Goal: Transaction & Acquisition: Purchase product/service

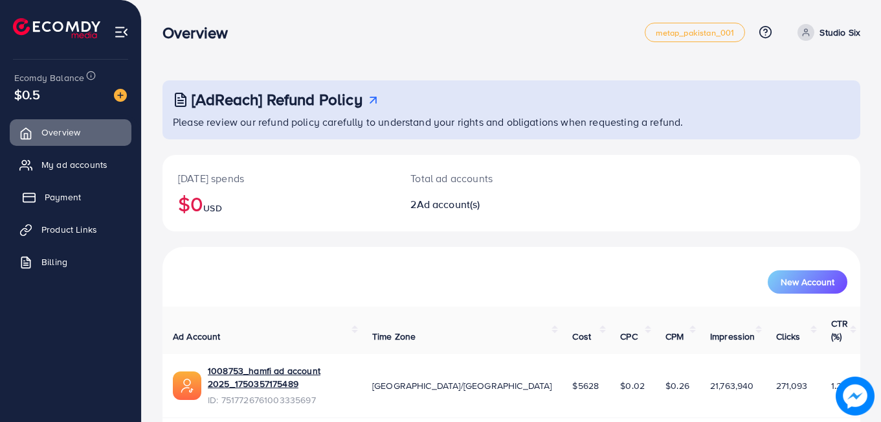
click at [58, 198] on span "Payment" at bounding box center [63, 196] width 36 height 13
click at [59, 194] on span "Payment" at bounding box center [63, 196] width 36 height 13
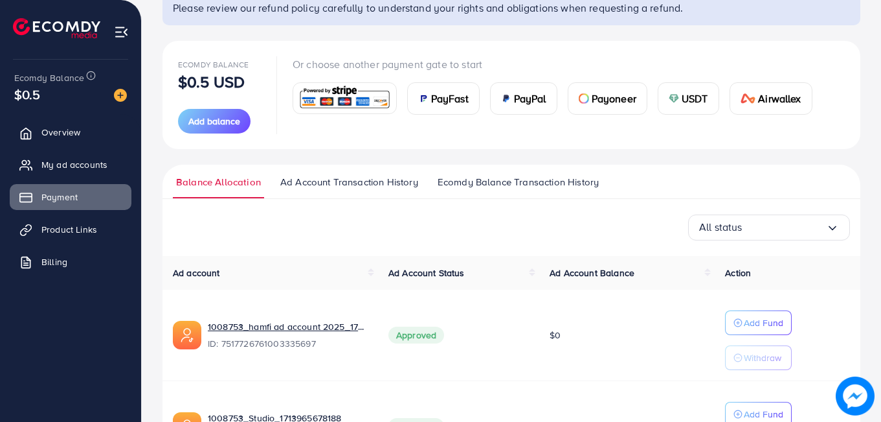
scroll to position [113, 0]
click at [685, 104] on span "USDT" at bounding box center [695, 99] width 27 height 16
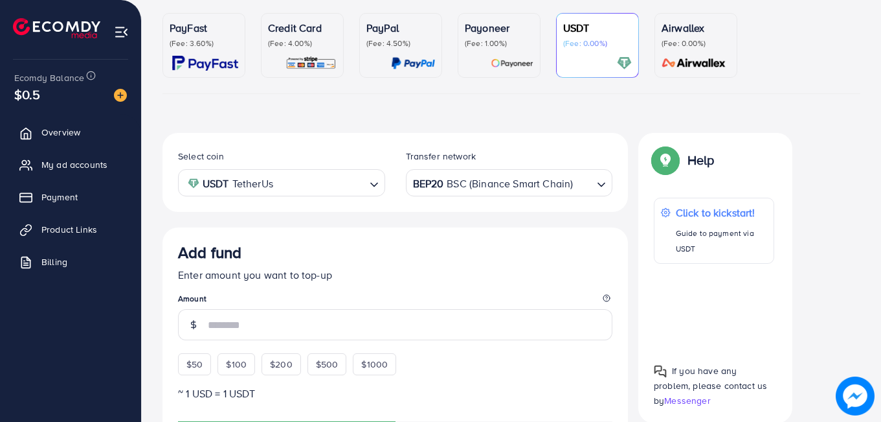
scroll to position [227, 0]
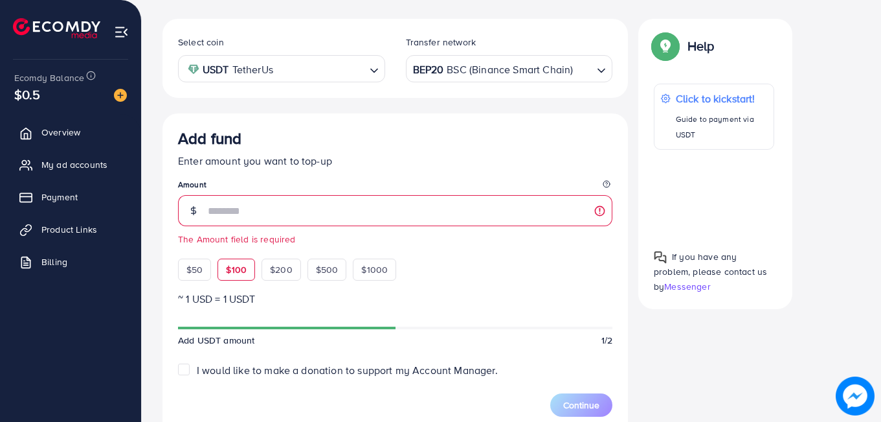
click at [253, 249] on div "Add fund Enter amount you want to top-up Amount The Amount field is required $5…" at bounding box center [395, 205] width 435 height 152
click at [231, 265] on span "$100" at bounding box center [236, 269] width 21 height 13
type input "***"
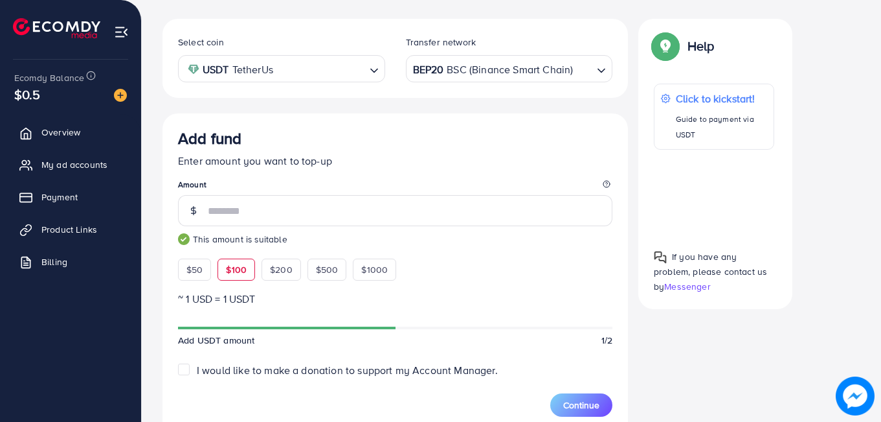
click at [232, 267] on span "$100" at bounding box center [236, 269] width 21 height 13
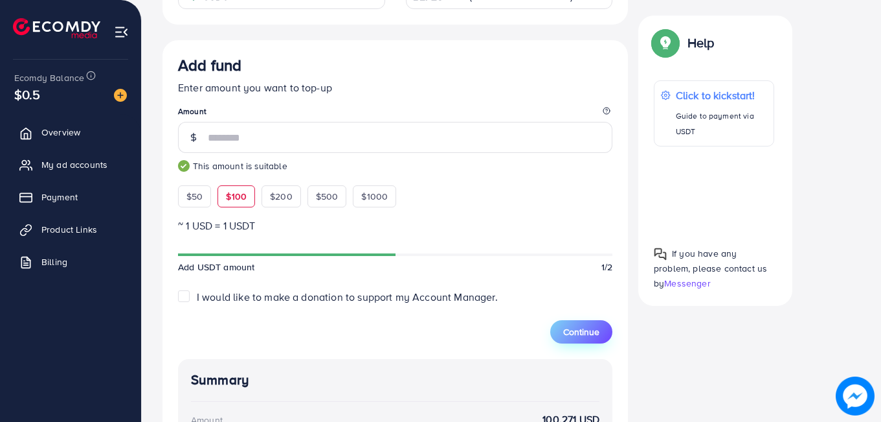
click at [590, 325] on span "Continue" at bounding box center [581, 331] width 36 height 13
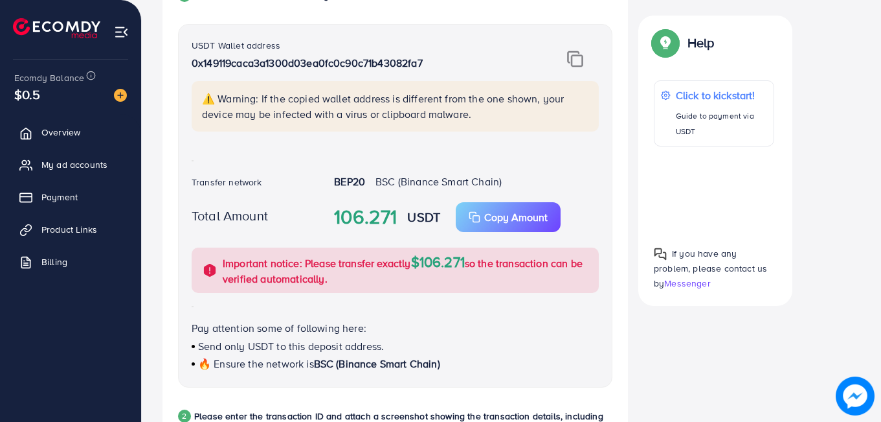
click at [573, 60] on img at bounding box center [575, 59] width 16 height 17
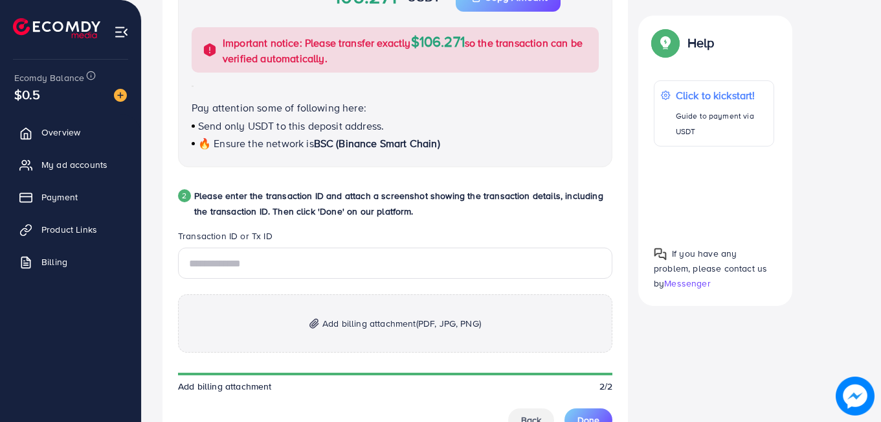
scroll to position [521, 0]
click at [366, 332] on p "Add billing attachment (PDF, JPG, PNG)" at bounding box center [395, 322] width 435 height 58
click at [370, 272] on input "text" at bounding box center [395, 262] width 435 height 31
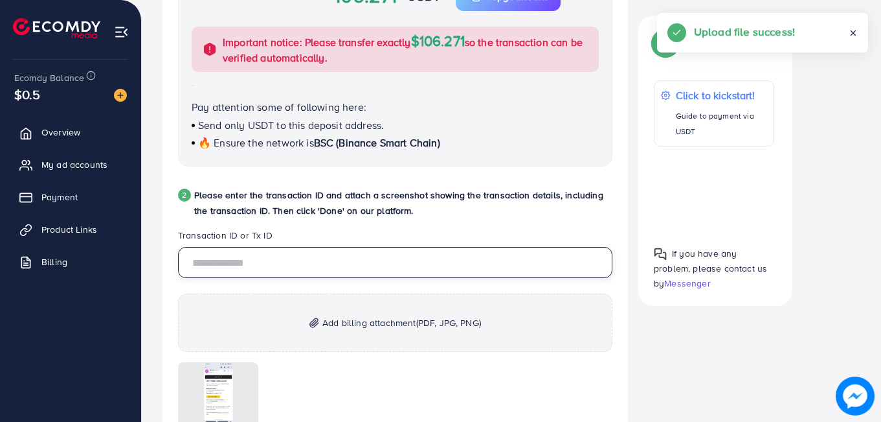
paste input "**********"
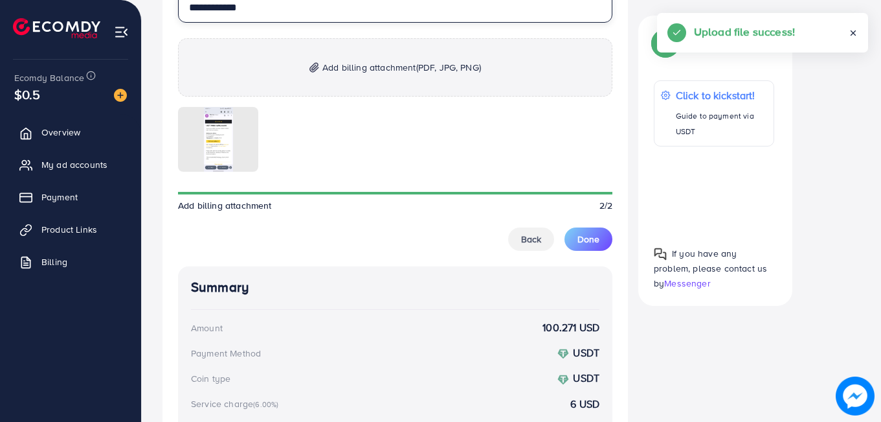
scroll to position [789, 0]
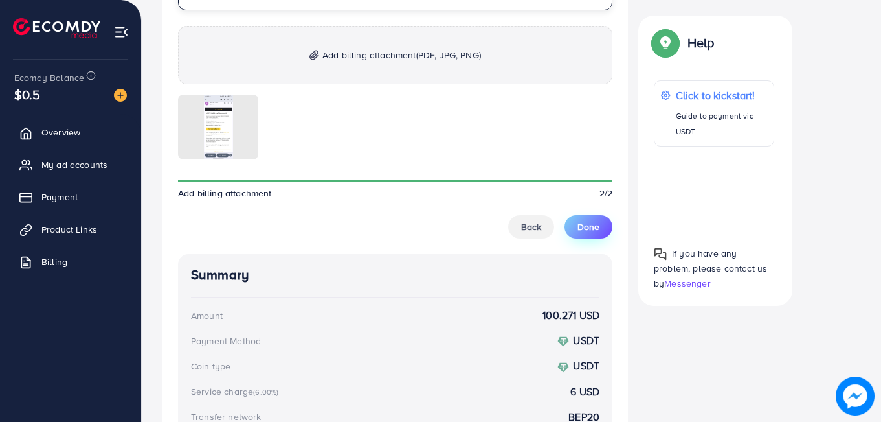
type input "**********"
click at [575, 218] on button "Done" at bounding box center [589, 226] width 48 height 23
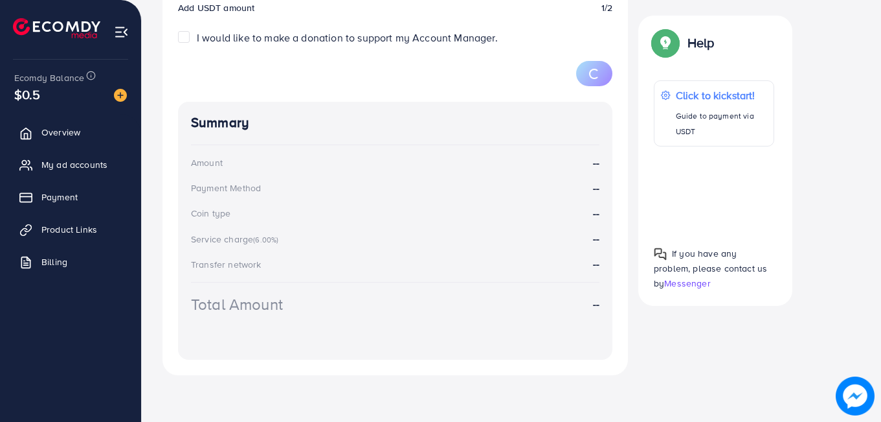
scroll to position [227, 0]
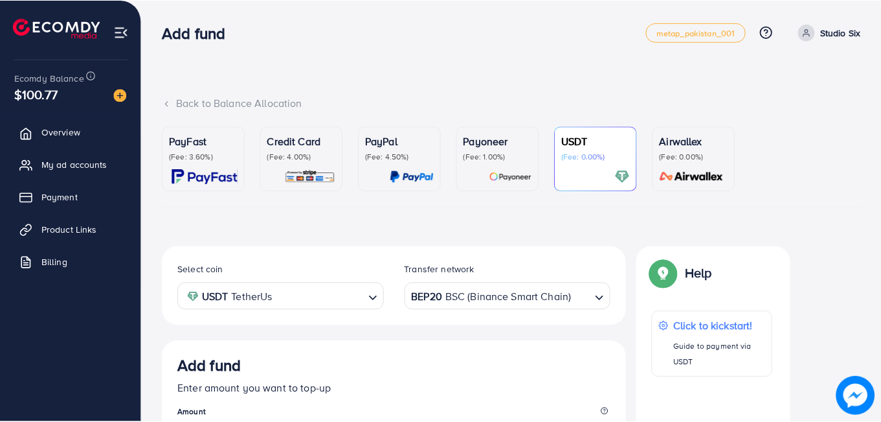
scroll to position [227, 0]
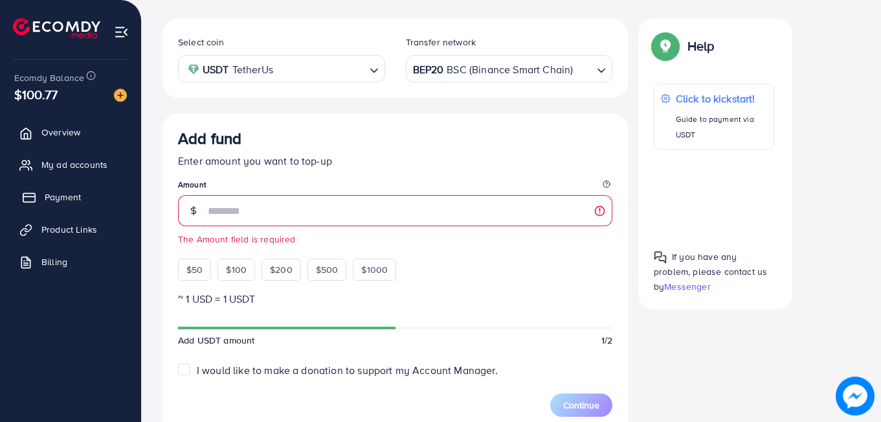
click at [55, 190] on link "Payment" at bounding box center [71, 197] width 122 height 26
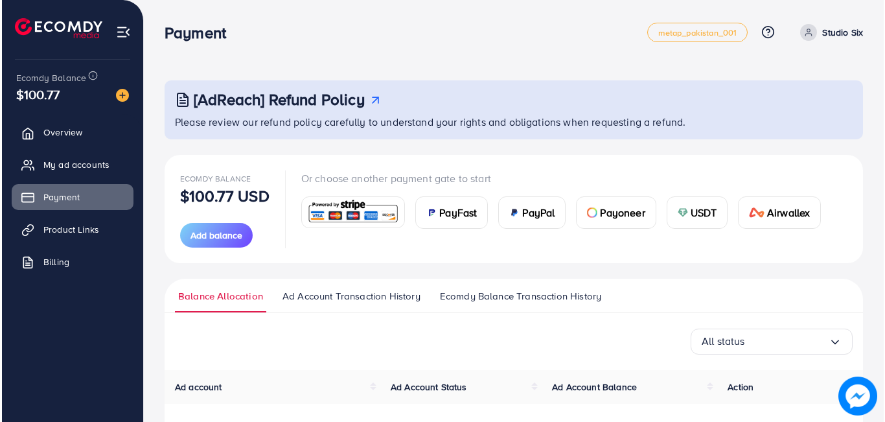
scroll to position [219, 0]
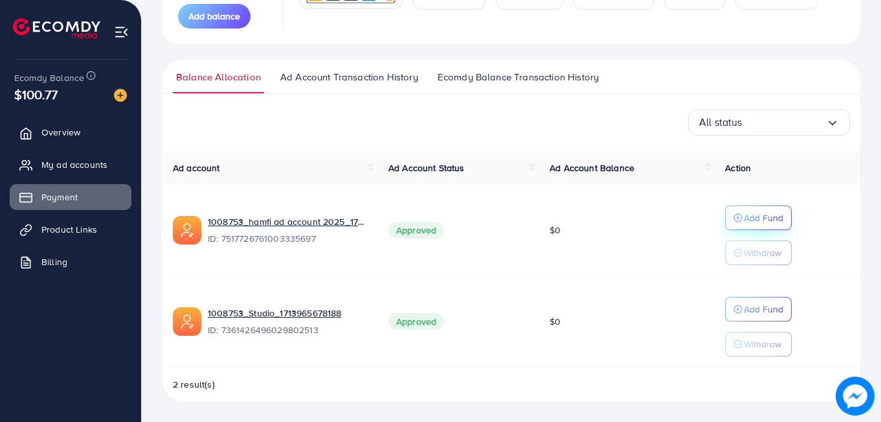
click at [747, 210] on p "Add Fund" at bounding box center [764, 218] width 40 height 16
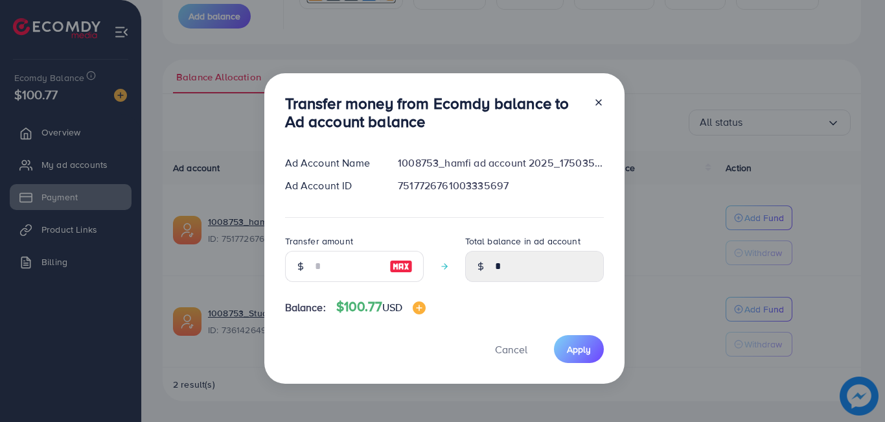
click at [405, 266] on img at bounding box center [400, 266] width 23 height 16
type input "***"
type input "******"
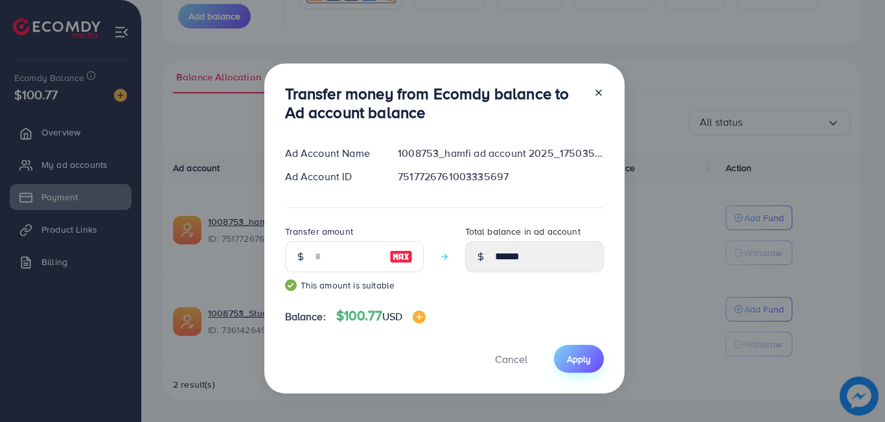
click at [581, 351] on button "Apply" at bounding box center [579, 359] width 50 height 28
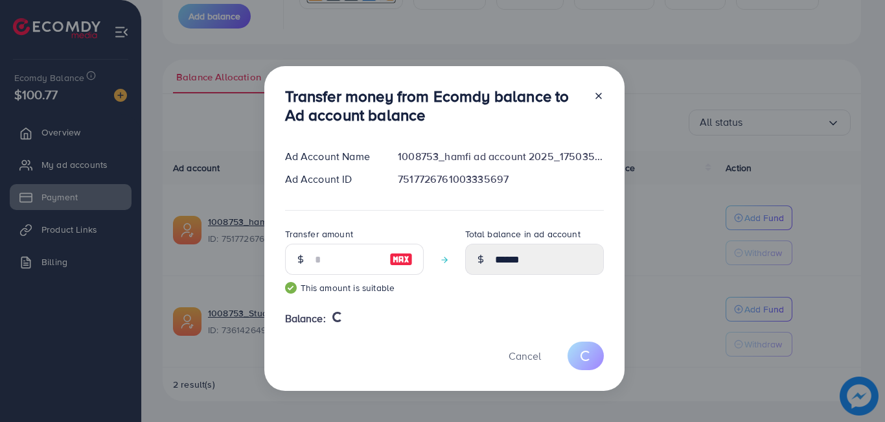
type input "*"
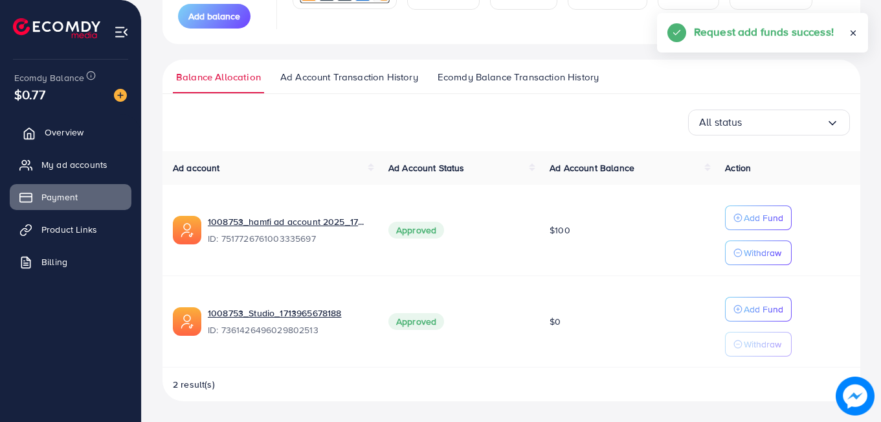
click at [65, 126] on span "Overview" at bounding box center [64, 132] width 39 height 13
